Goal: Task Accomplishment & Management: Manage account settings

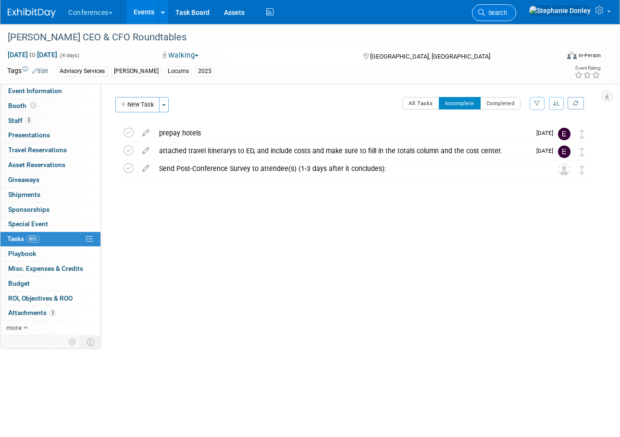
click at [507, 12] on span "Search" at bounding box center [496, 12] width 22 height 7
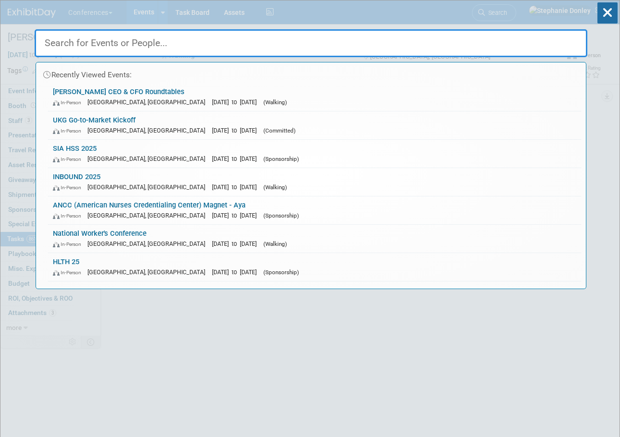
click at [171, 38] on input "text" at bounding box center [311, 43] width 552 height 28
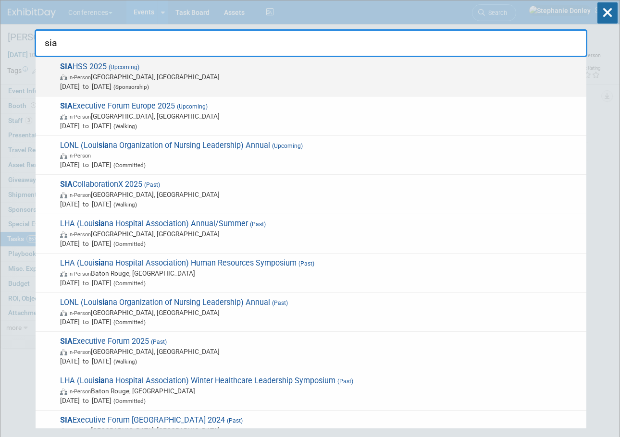
type input "sia"
click at [84, 73] on span "In-Person [GEOGRAPHIC_DATA], [GEOGRAPHIC_DATA]" at bounding box center [320, 77] width 521 height 10
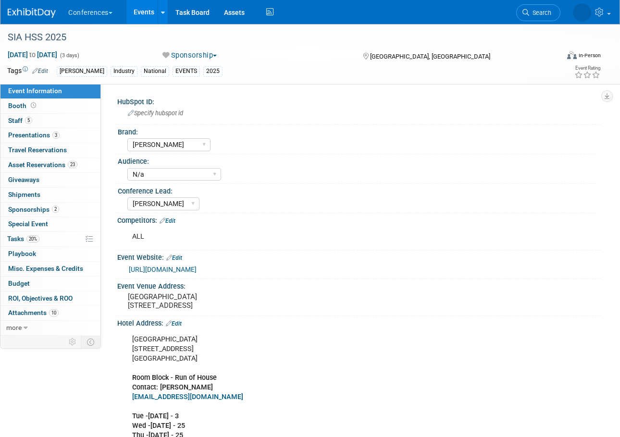
select select "[PERSON_NAME]"
select select "N/a"
select select "[PERSON_NAME]"
click at [35, 208] on span "Sponsorships 2" at bounding box center [33, 210] width 51 height 8
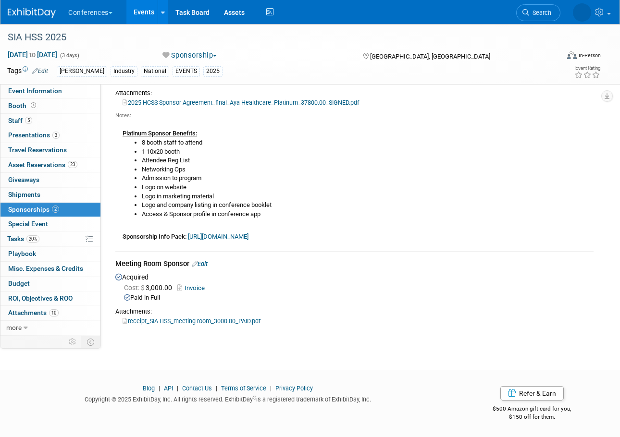
scroll to position [99, 0]
click at [289, 305] on div "Acquired Cost: $ 3,000.00 Invoice Paid in Full Attachments:" at bounding box center [354, 298] width 478 height 55
click at [207, 264] on link "Edit" at bounding box center [200, 263] width 16 height 7
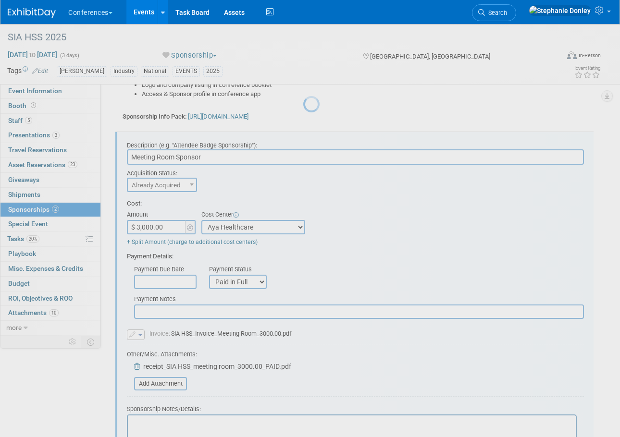
scroll to position [242, 0]
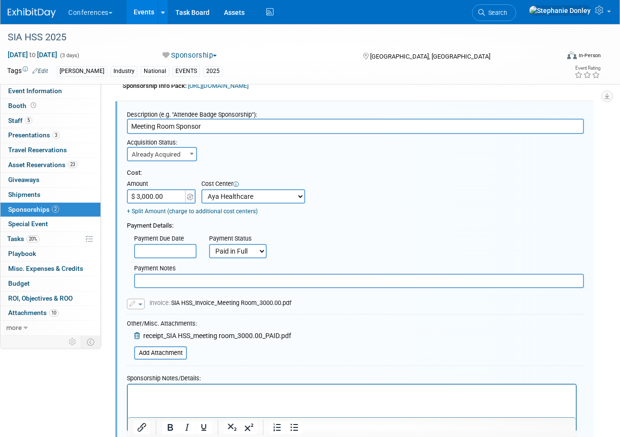
click at [161, 391] on p "Rich Text Area. Press ALT-0 for help." at bounding box center [352, 394] width 437 height 10
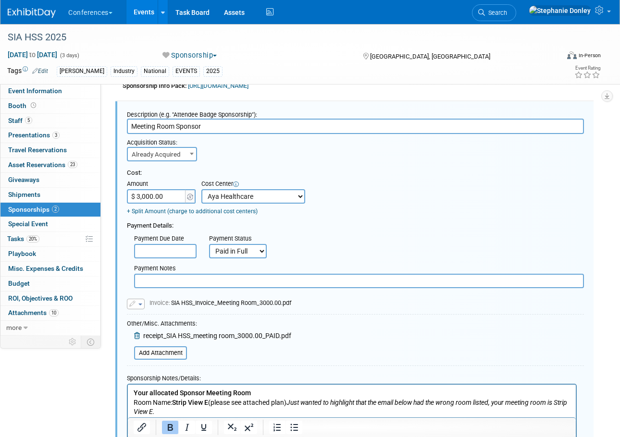
scroll to position [307, 0]
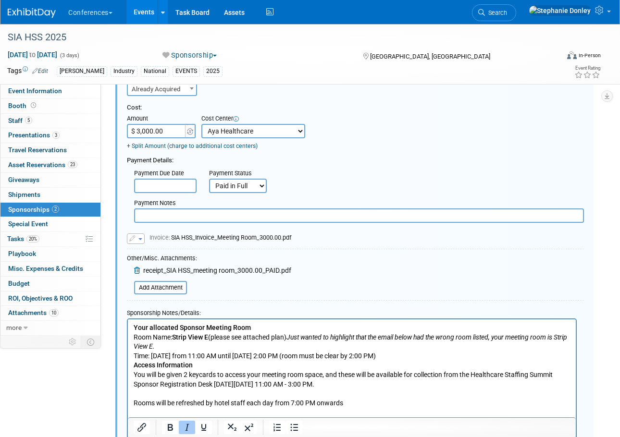
click at [329, 344] on p "Room Name: Strip View E (please see attached plan) Just wanted to highlight tha…" at bounding box center [352, 342] width 437 height 19
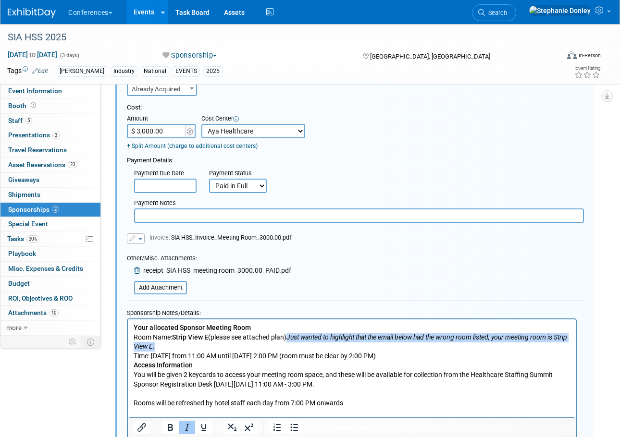
drag, startPoint x: 344, startPoint y: 345, endPoint x: 293, endPoint y: 338, distance: 51.4
click at [293, 338] on p "Room Name: Strip View E (please see attached plan) Just wanted to highlight tha…" at bounding box center [352, 342] width 437 height 19
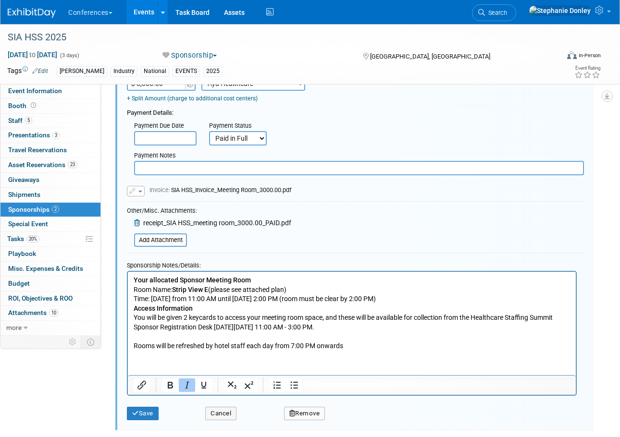
scroll to position [373, 0]
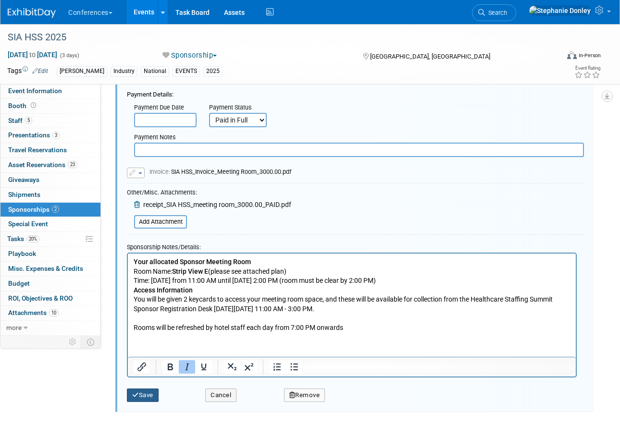
click at [145, 402] on button "Save" at bounding box center [143, 395] width 32 height 13
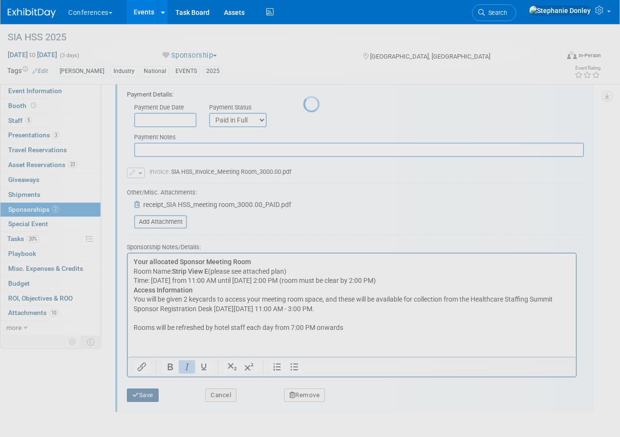
scroll to position [187, 0]
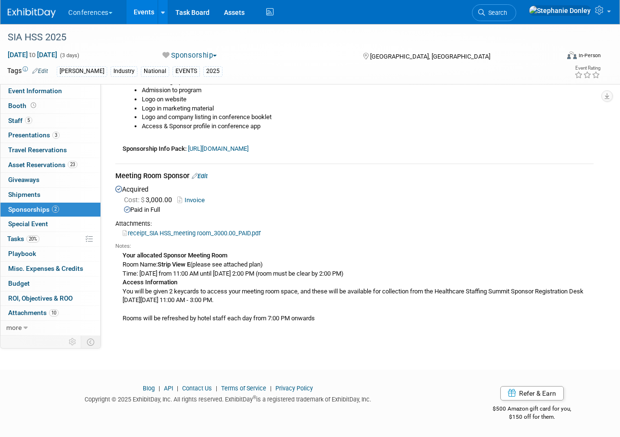
click at [243, 341] on div "SIA HSS 2025 Nov 5, 2025 to Nov 7, 2025 (3 days) Nov 5, 2025 to Nov 7, 2025 Spo…" at bounding box center [310, 99] width 620 height 508
drag, startPoint x: 139, startPoint y: 270, endPoint x: 440, endPoint y: 273, distance: 300.3
click at [440, 273] on div "Your allocated Sponsor Meeting Room Room Name: Strip View E (please see attache…" at bounding box center [354, 286] width 478 height 73
copy div "Wednesday, November 5 from 11:00 AM until Friday, November 7 at 2:00 PM (room m…"
